Goal: Check status: Check status

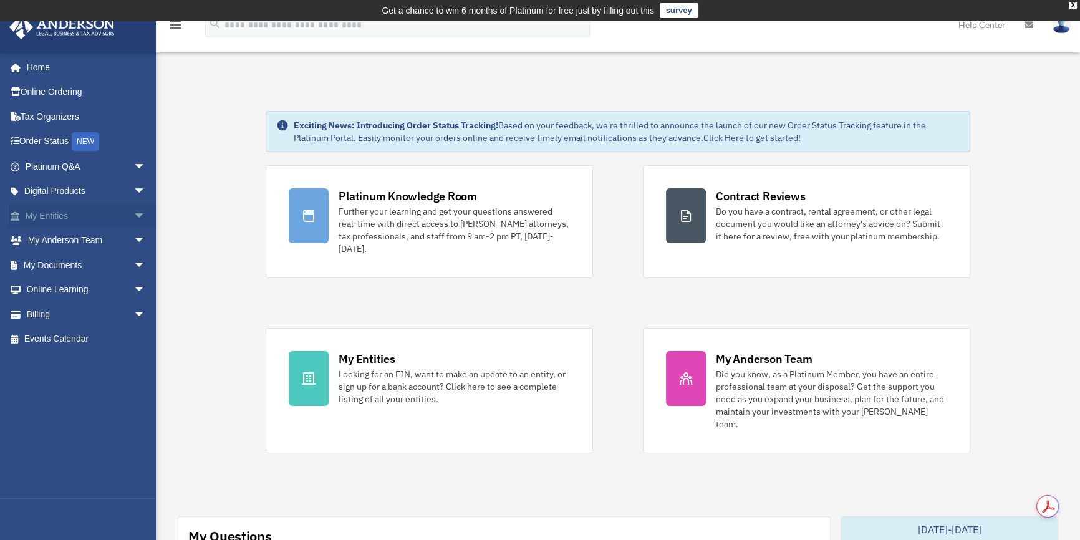
click at [133, 214] on span "arrow_drop_down" at bounding box center [145, 216] width 25 height 26
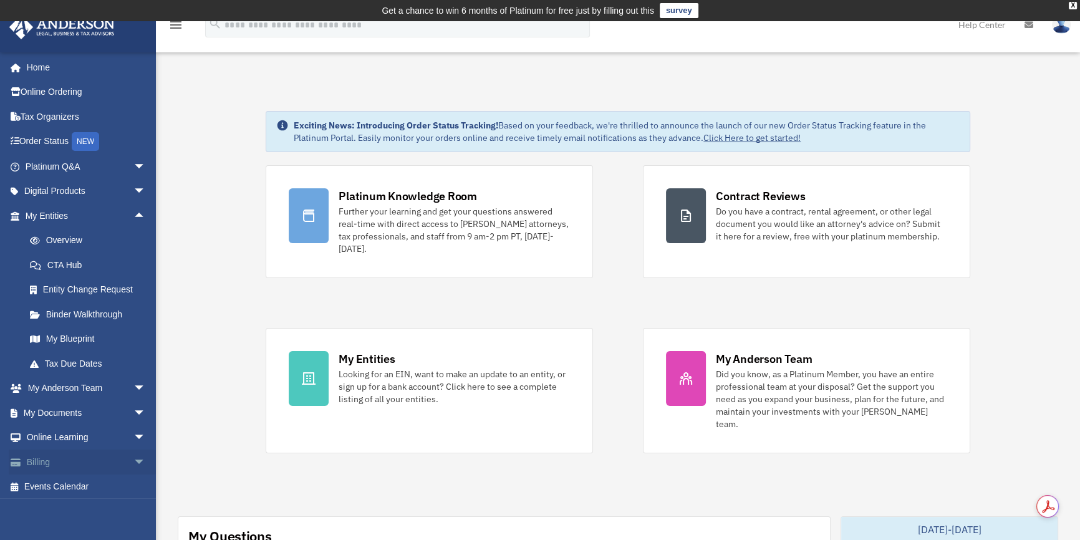
click at [102, 460] on link "Billing arrow_drop_down" at bounding box center [87, 461] width 156 height 25
click at [133, 462] on span "arrow_drop_down" at bounding box center [145, 462] width 25 height 26
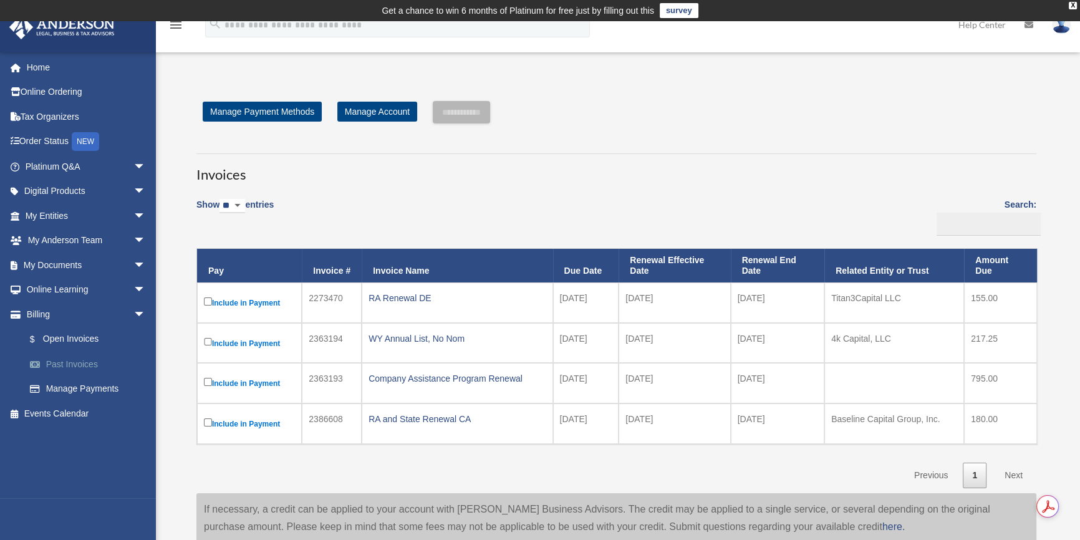
click at [64, 363] on link "Past Invoices" at bounding box center [90, 364] width 147 height 25
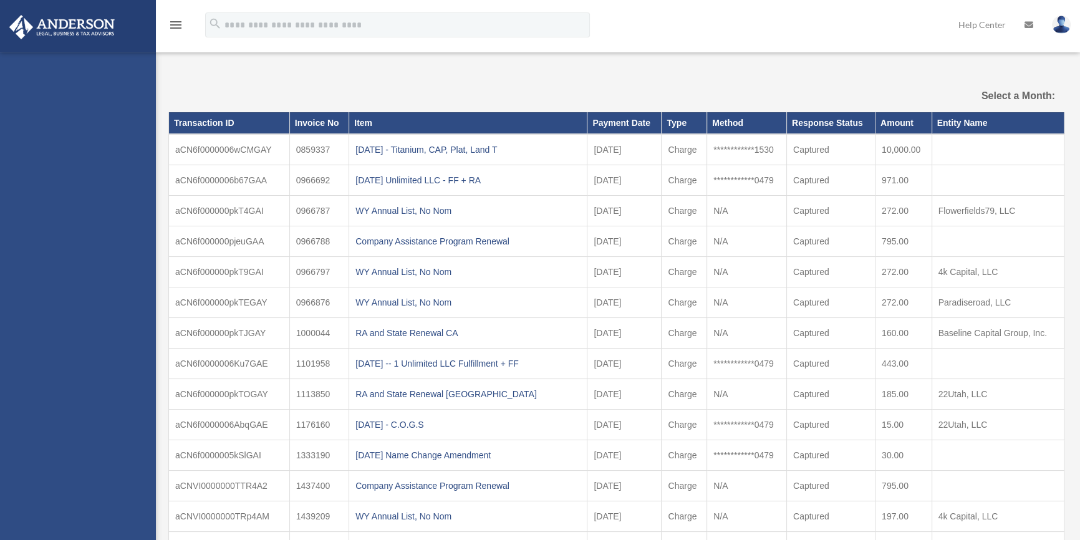
select select
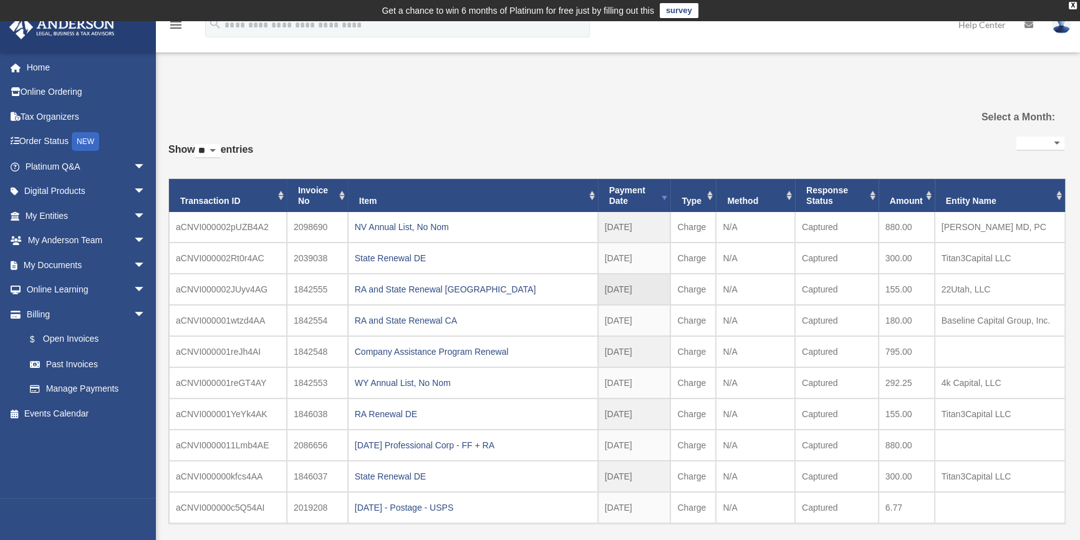
scroll to position [132, 0]
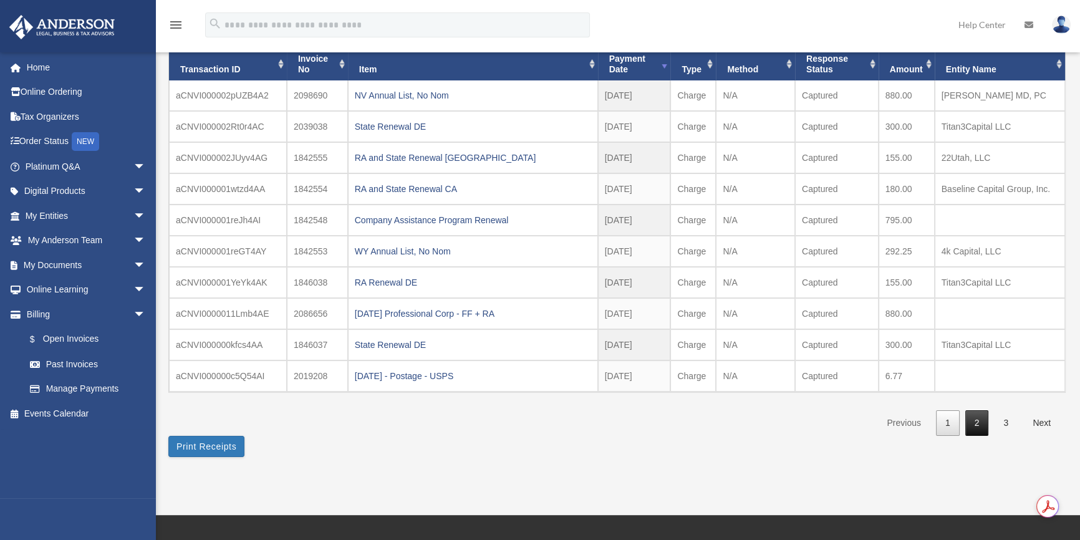
click at [973, 420] on link "2" at bounding box center [977, 423] width 24 height 26
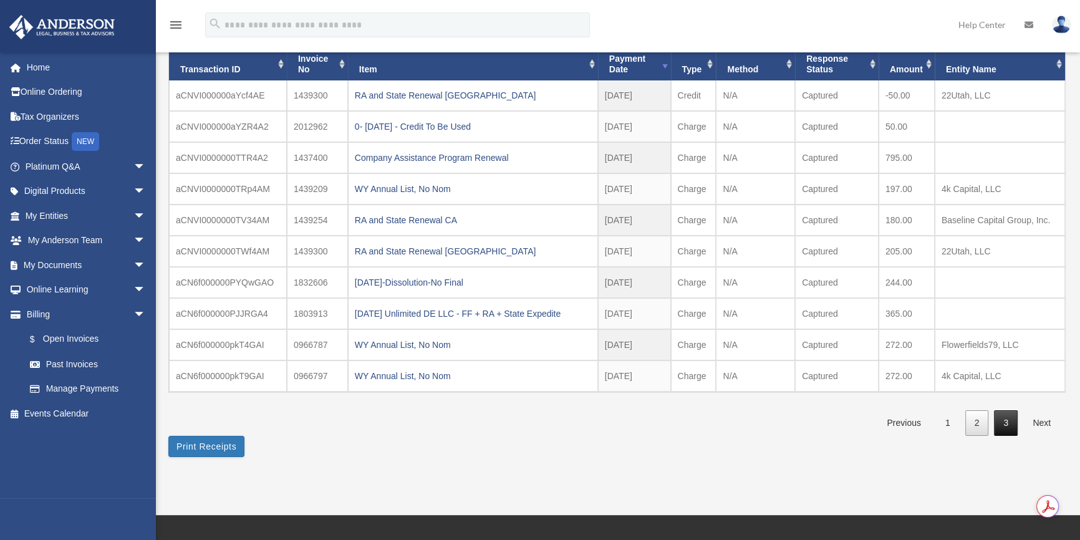
click at [1016, 416] on link "3" at bounding box center [1006, 423] width 24 height 26
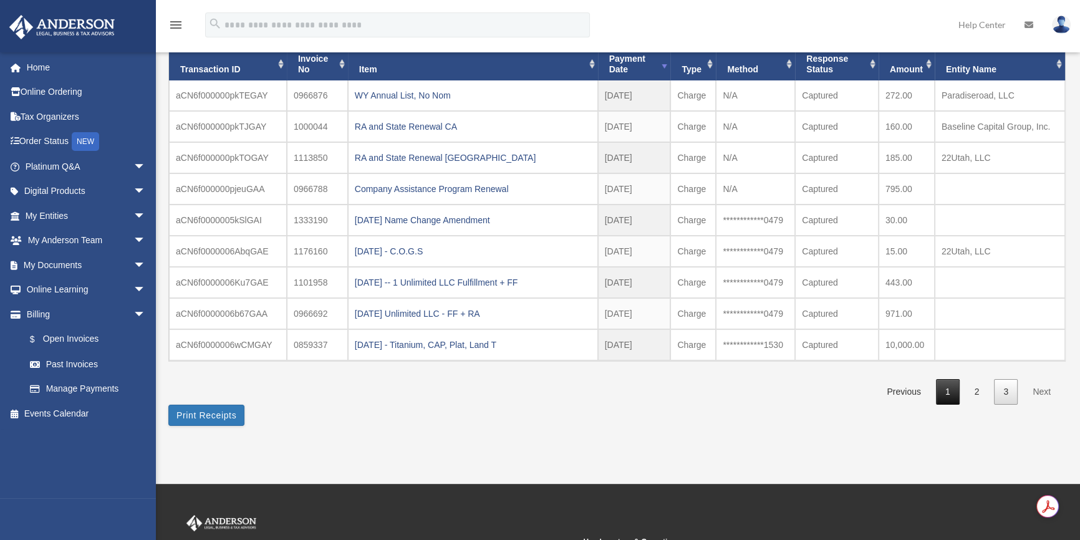
click at [944, 385] on link "1" at bounding box center [948, 392] width 24 height 26
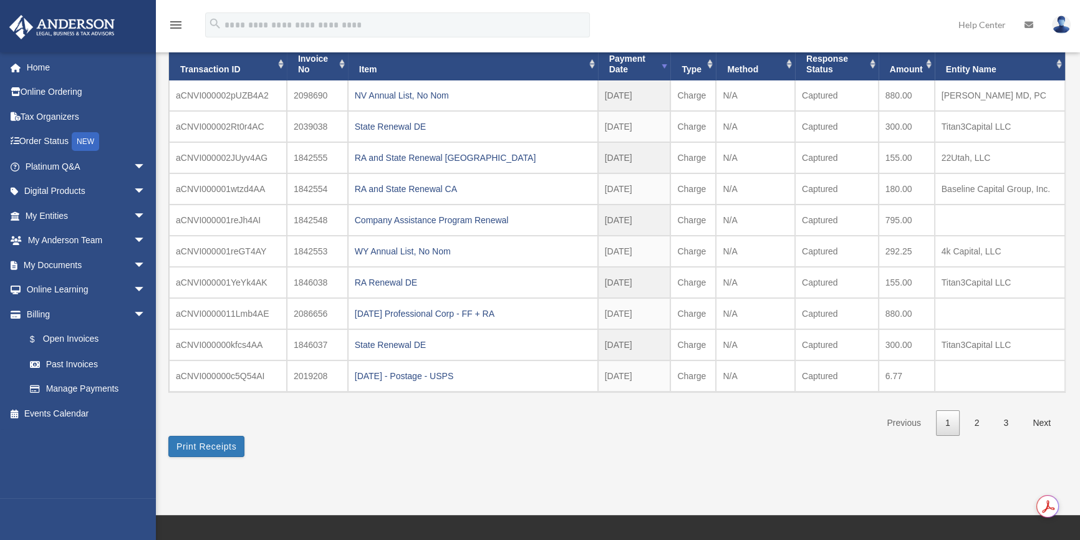
drag, startPoint x: 896, startPoint y: 316, endPoint x: 656, endPoint y: 521, distance: 315.2
click at [656, 520] on div "menu search Site Menu add luwi25@yahoo.com My Profile Reset Password Logout Hel…" at bounding box center [540, 319] width 1080 height 859
click at [667, 431] on div "**********" at bounding box center [616, 219] width 896 height 434
